Goal: Check status: Check status

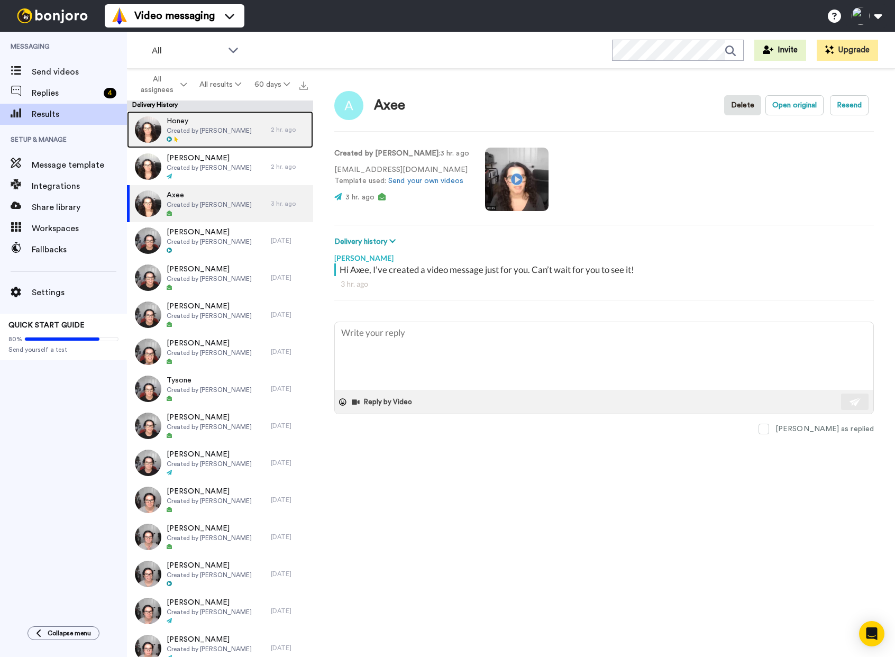
click at [189, 134] on span "Created by [PERSON_NAME]" at bounding box center [209, 130] width 85 height 8
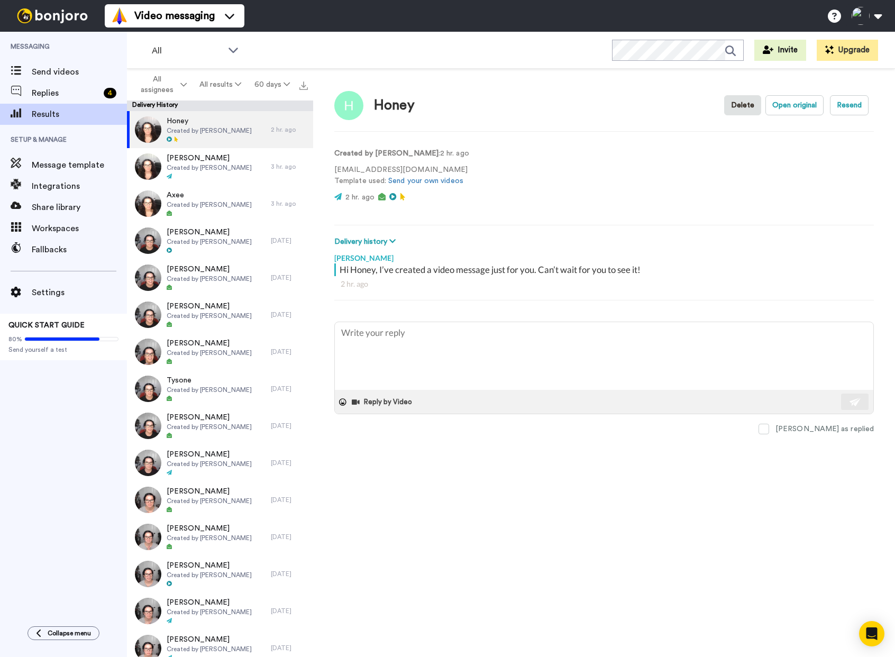
type textarea "x"
